Goal: Task Accomplishment & Management: Manage account settings

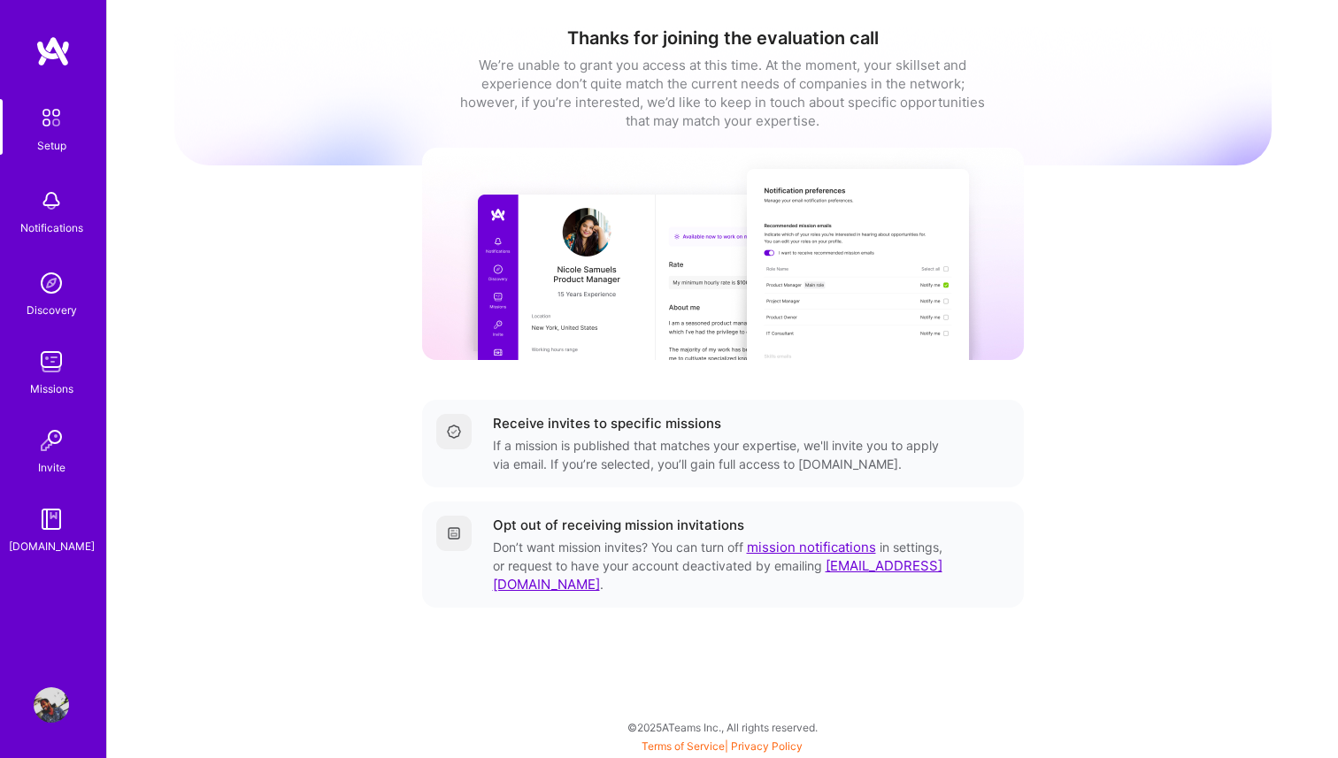
click at [43, 701] on img at bounding box center [51, 704] width 35 height 35
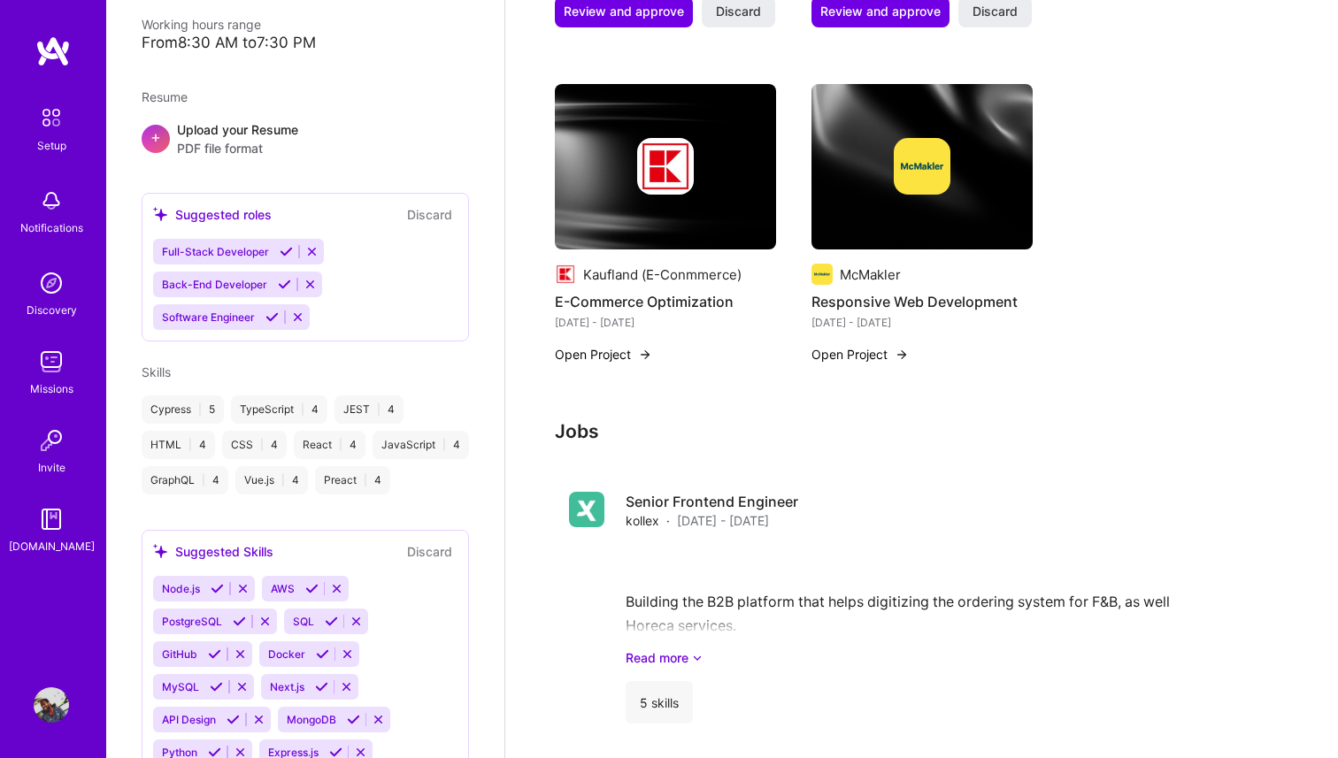
scroll to position [887, 0]
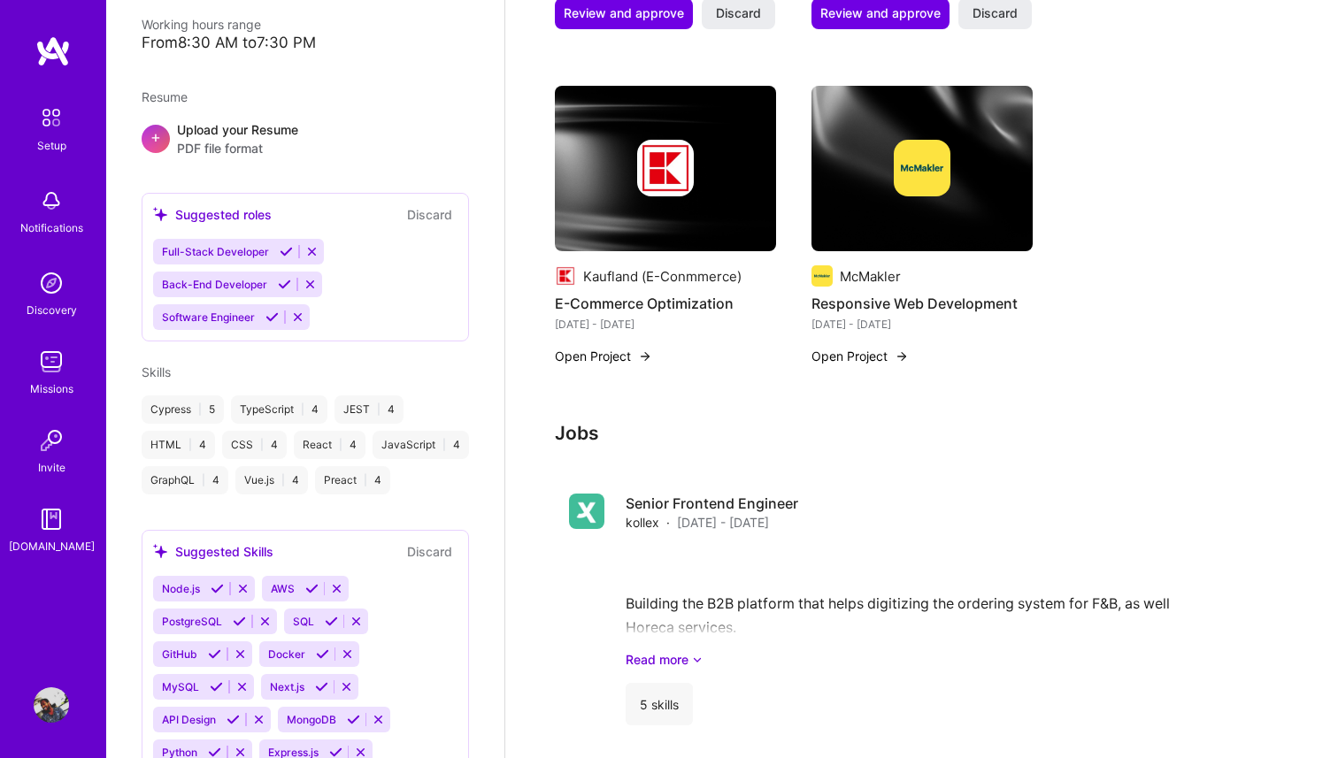
click at [42, 303] on div "Discovery" at bounding box center [52, 310] width 50 height 19
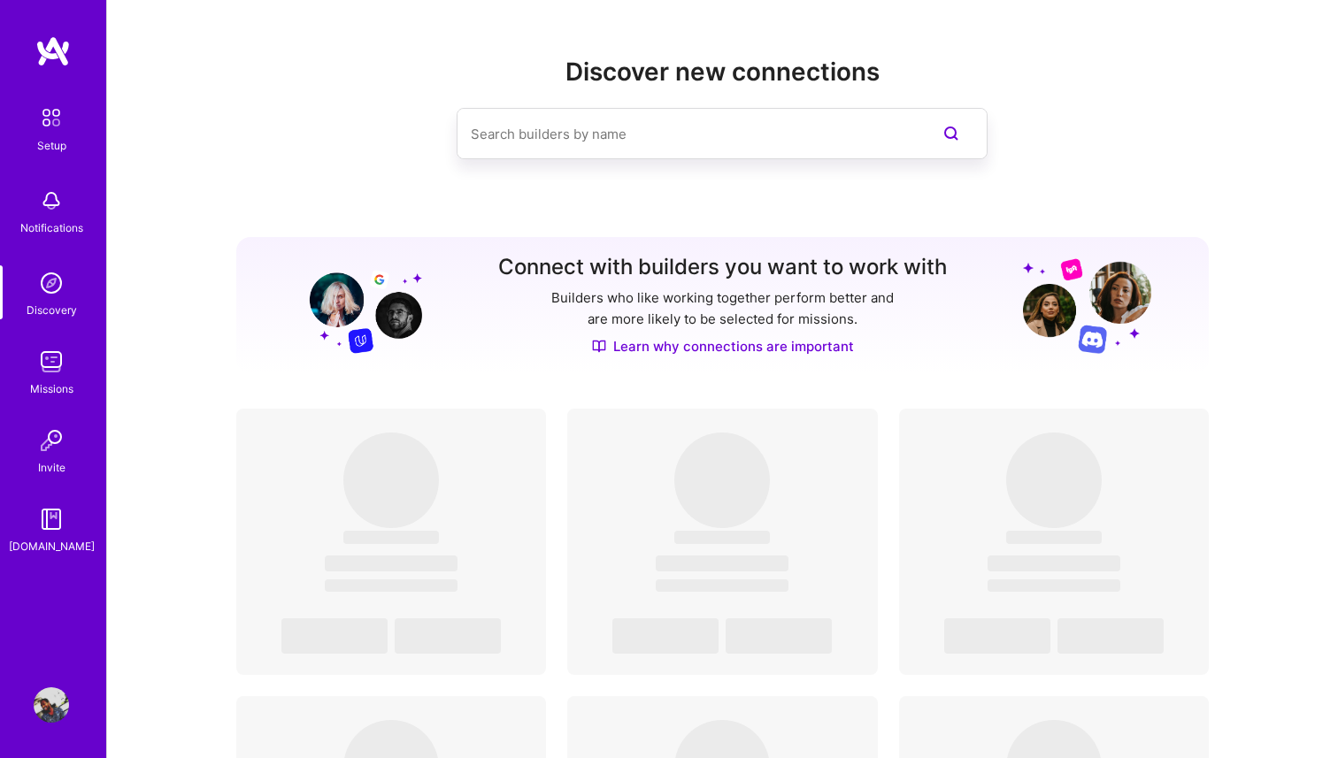
click at [53, 111] on img at bounding box center [51, 117] width 37 height 37
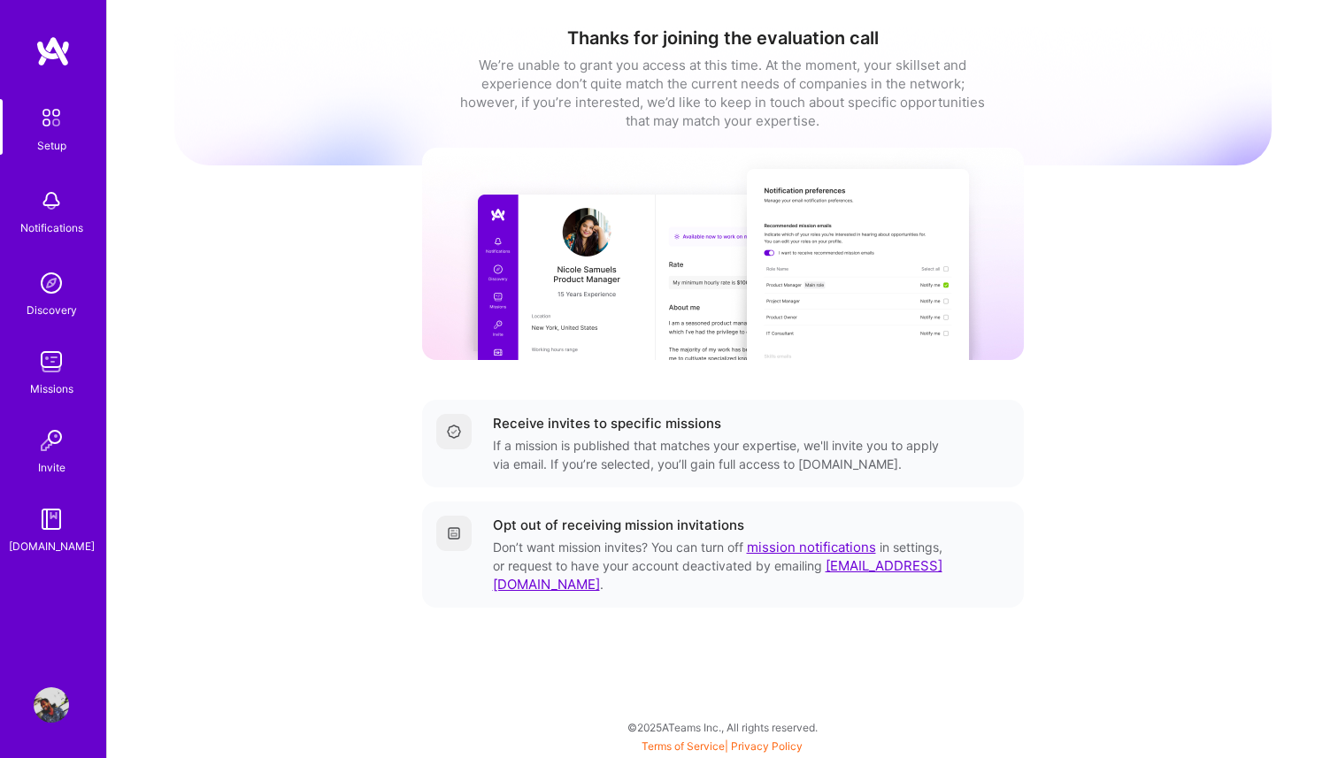
click at [44, 360] on img at bounding box center [51, 361] width 35 height 35
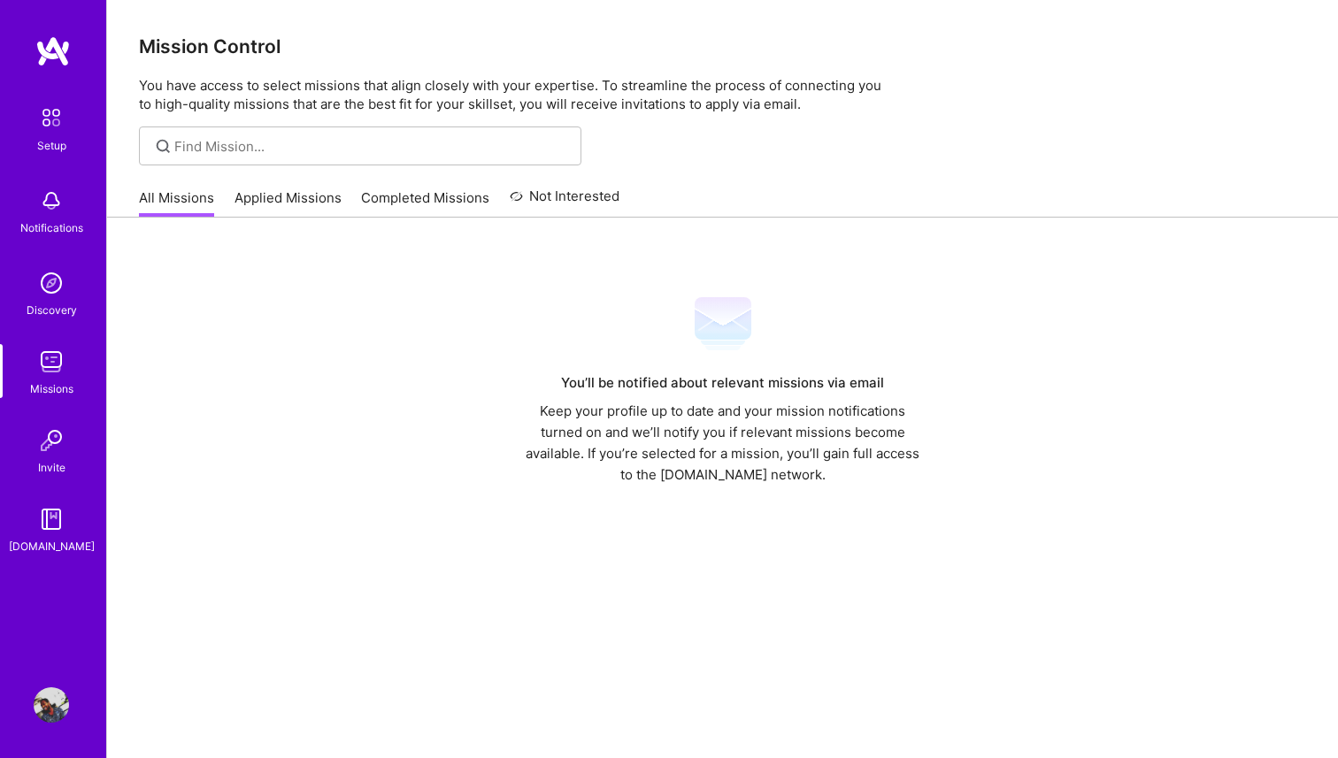
click at [267, 200] on link "Applied Missions" at bounding box center [287, 202] width 107 height 29
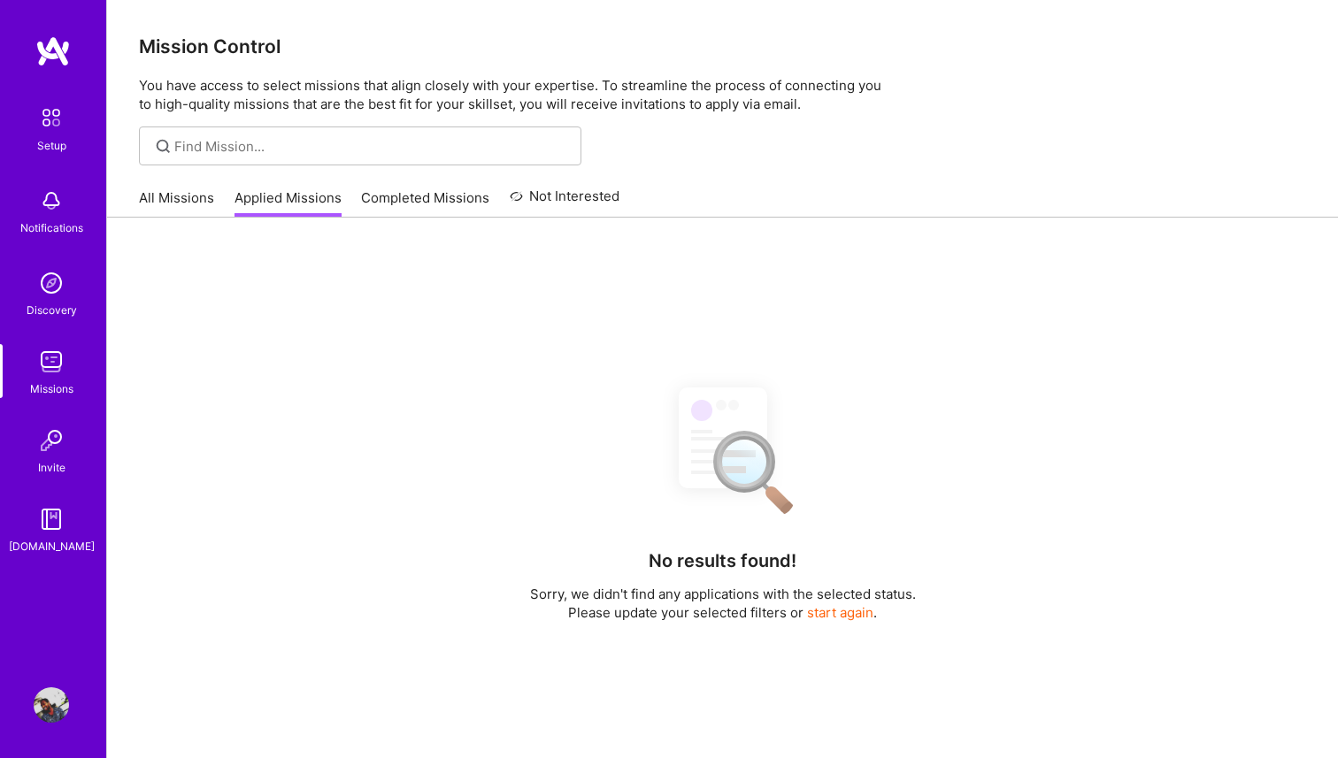
click at [388, 193] on link "Completed Missions" at bounding box center [425, 202] width 128 height 29
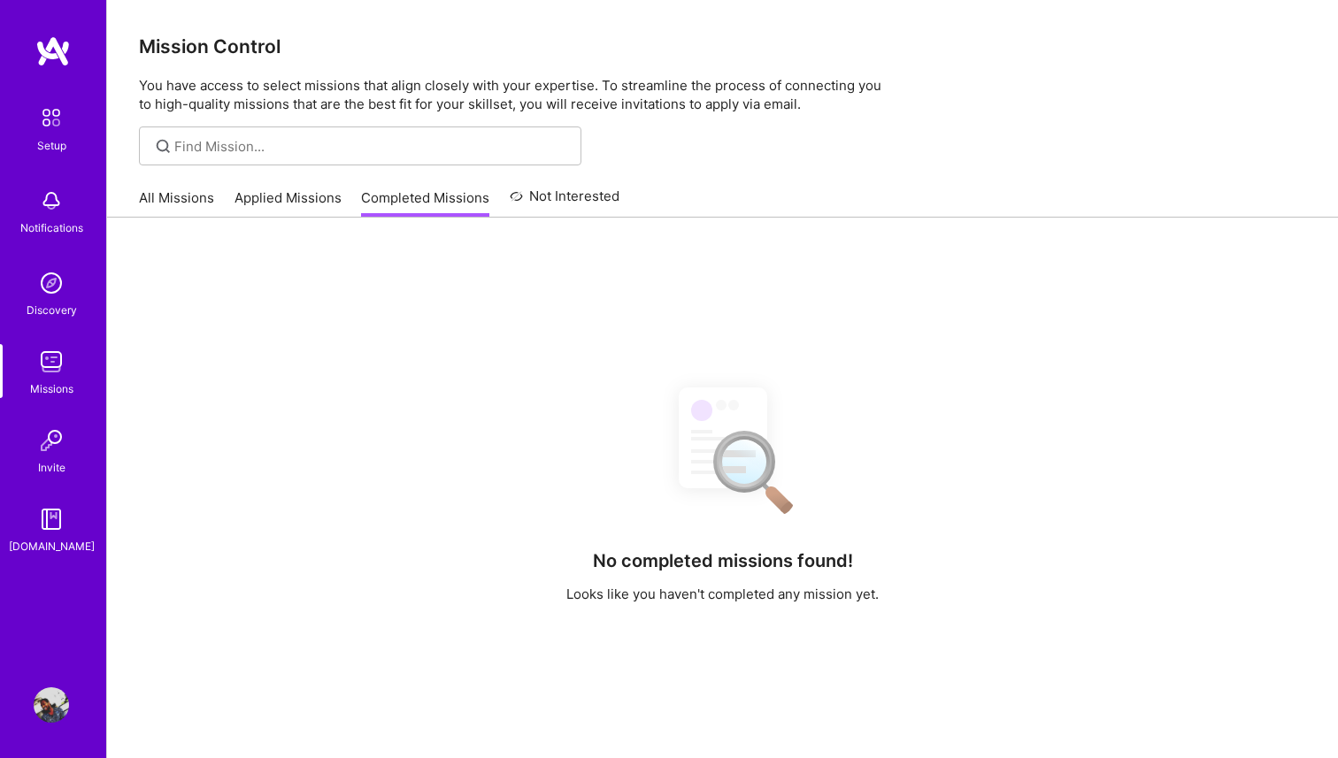
click at [564, 196] on link "Not Interested" at bounding box center [565, 202] width 111 height 32
click at [165, 183] on div "All Missions Applied Missions Completed Missions Not Interested" at bounding box center [379, 198] width 480 height 38
click at [159, 197] on link "All Missions" at bounding box center [176, 202] width 75 height 29
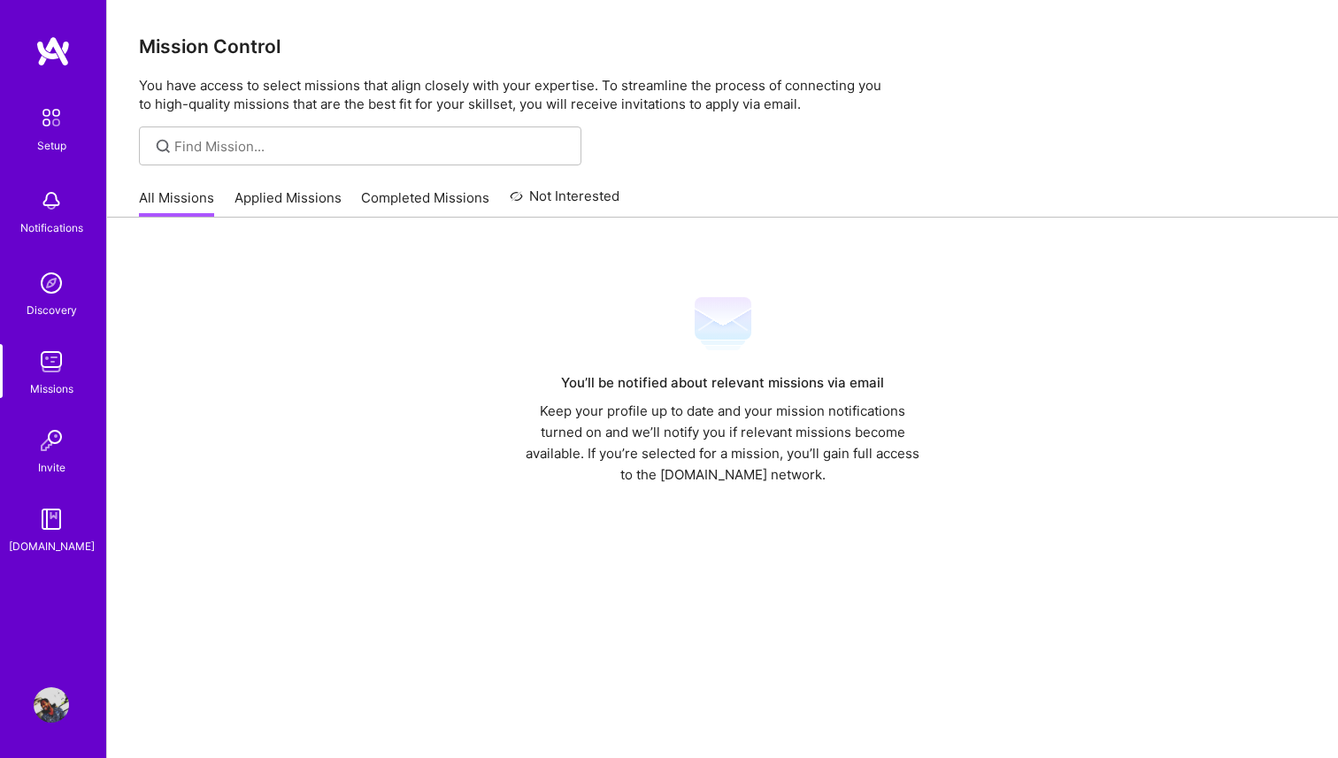
click at [58, 701] on img at bounding box center [51, 704] width 35 height 35
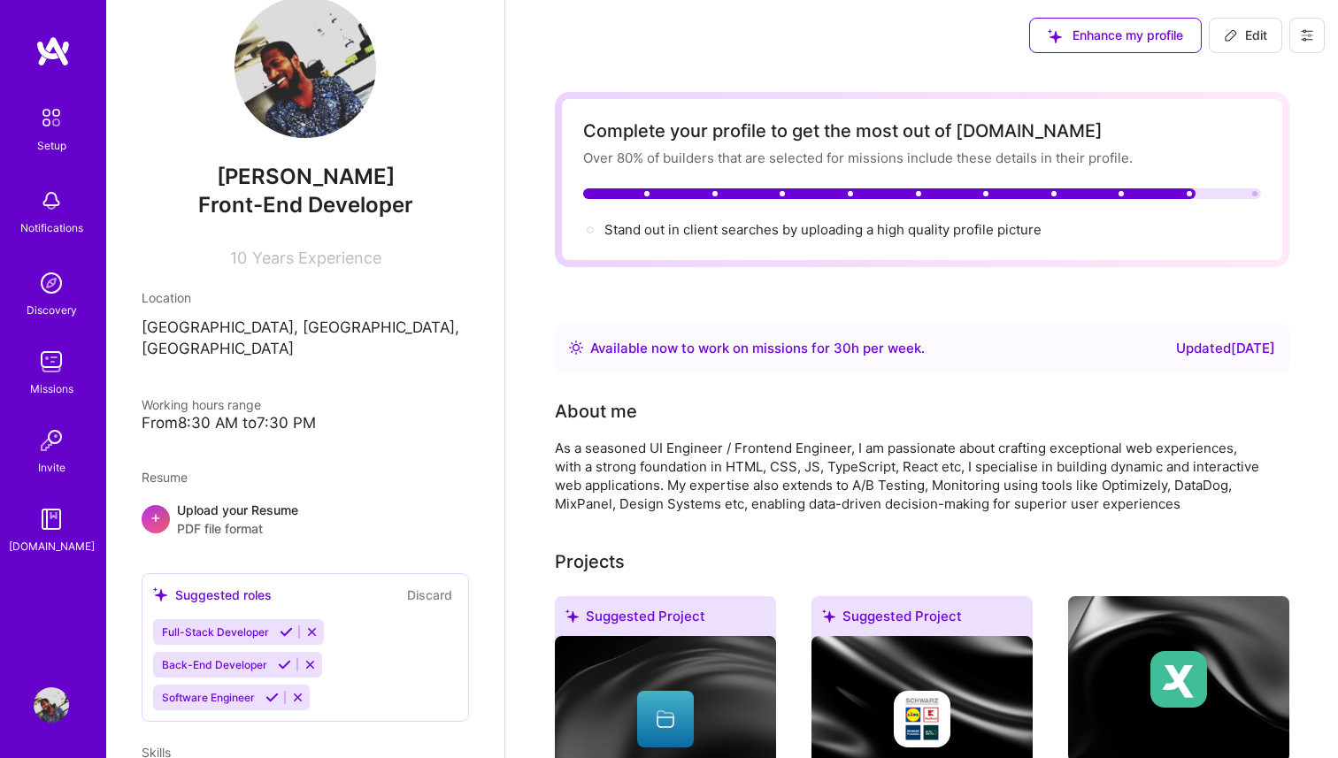
scroll to position [32, 0]
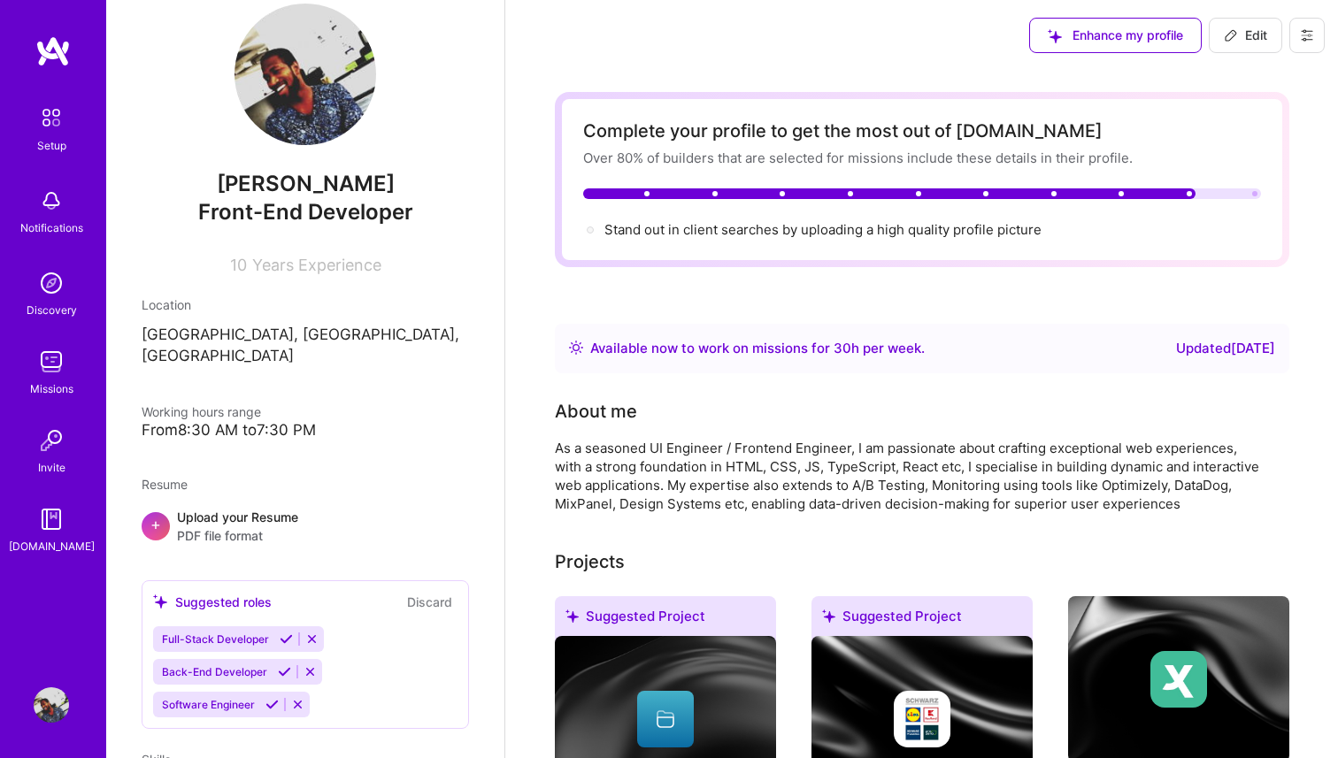
click at [1311, 41] on icon at bounding box center [1307, 35] width 14 height 14
click at [1222, 166] on button "Log Out" at bounding box center [1258, 165] width 133 height 45
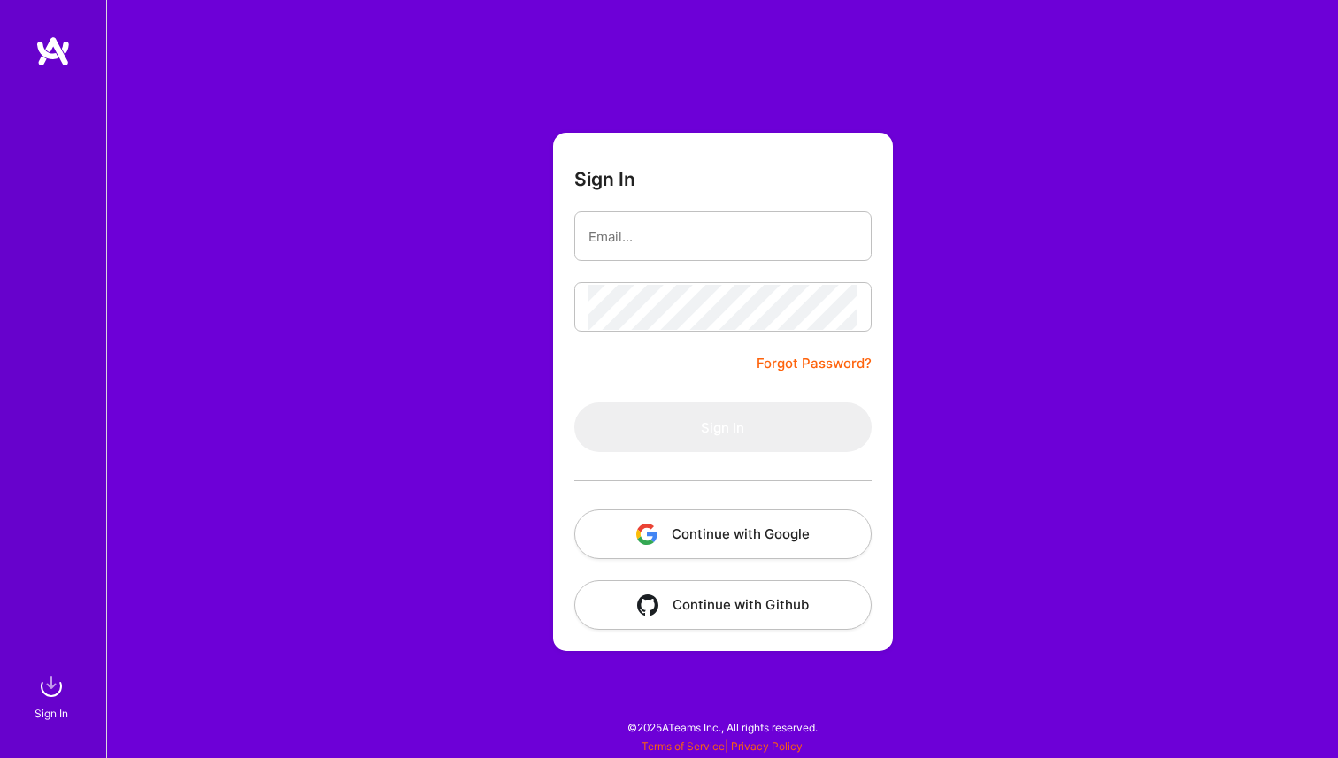
click at [650, 533] on img "button" at bounding box center [646, 534] width 21 height 21
